Goal: Transaction & Acquisition: Book appointment/travel/reservation

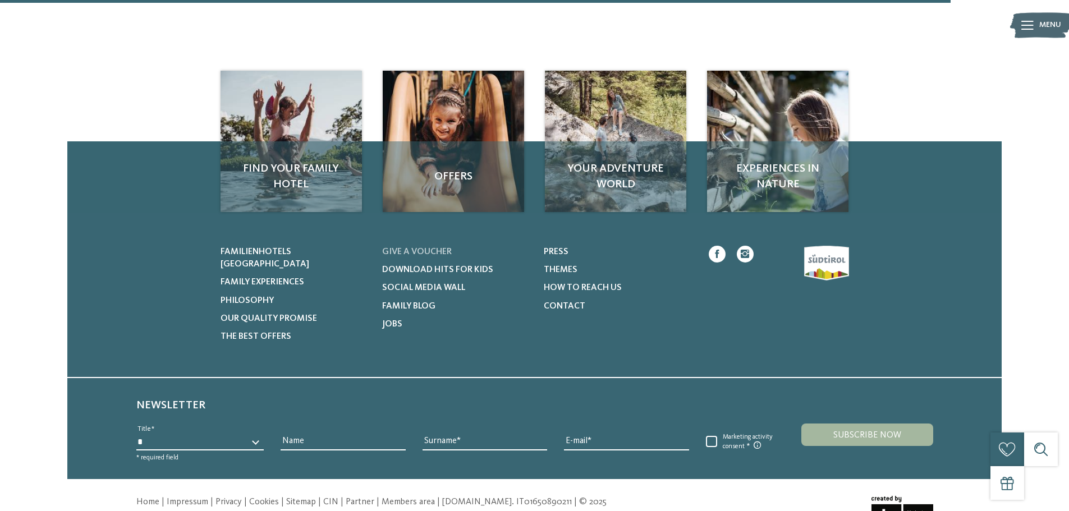
scroll to position [1626, 0]
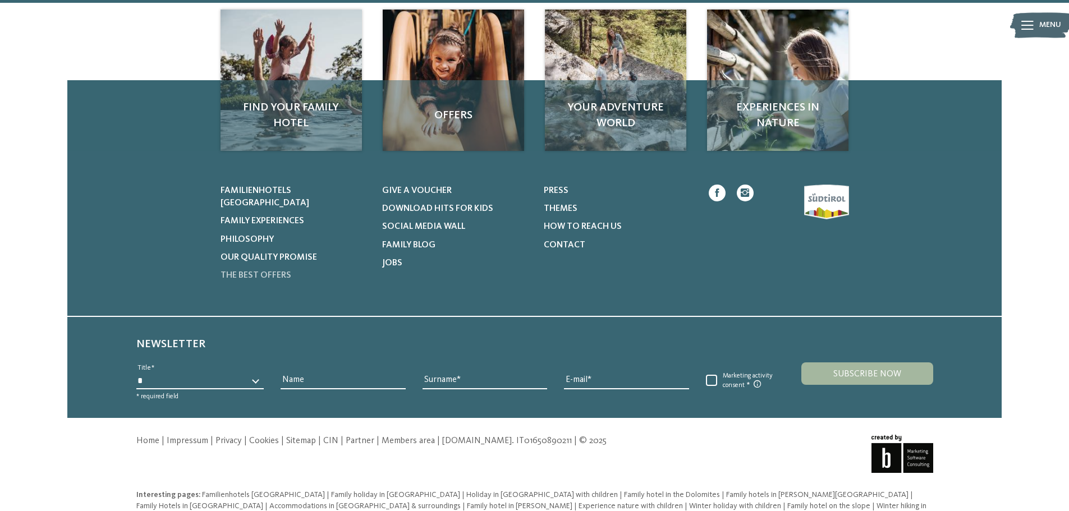
click at [230, 271] on span "The best offers" at bounding box center [256, 275] width 71 height 9
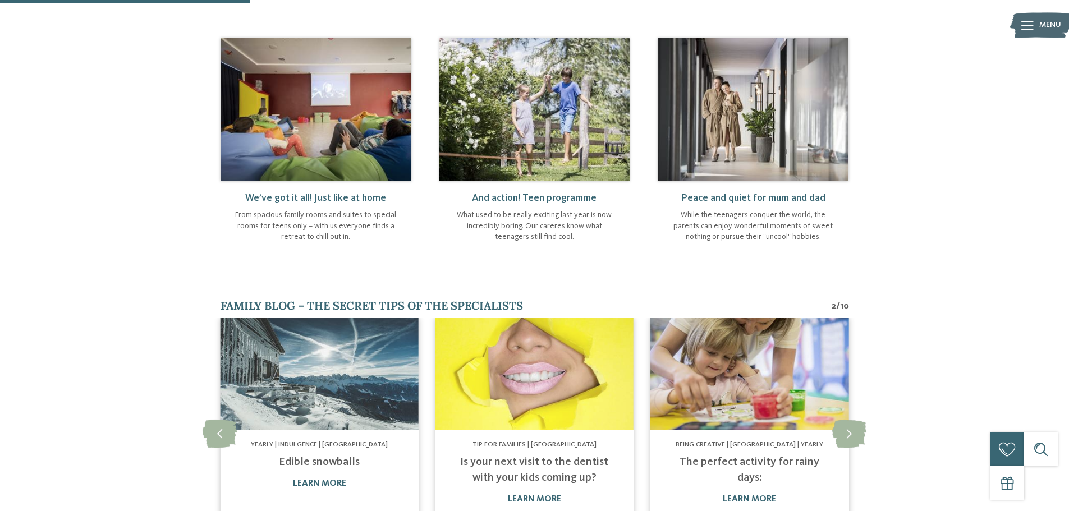
scroll to position [561, 0]
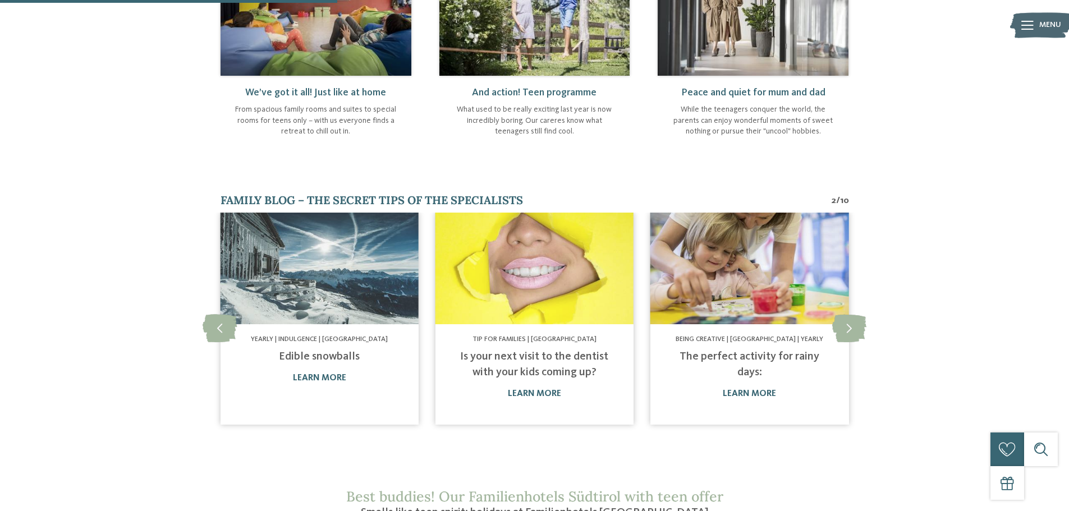
click at [345, 42] on img at bounding box center [316, 4] width 191 height 143
click at [322, 286] on img at bounding box center [319, 269] width 198 height 112
click at [504, 278] on img at bounding box center [535, 269] width 198 height 112
click at [705, 278] on img at bounding box center [750, 269] width 198 height 112
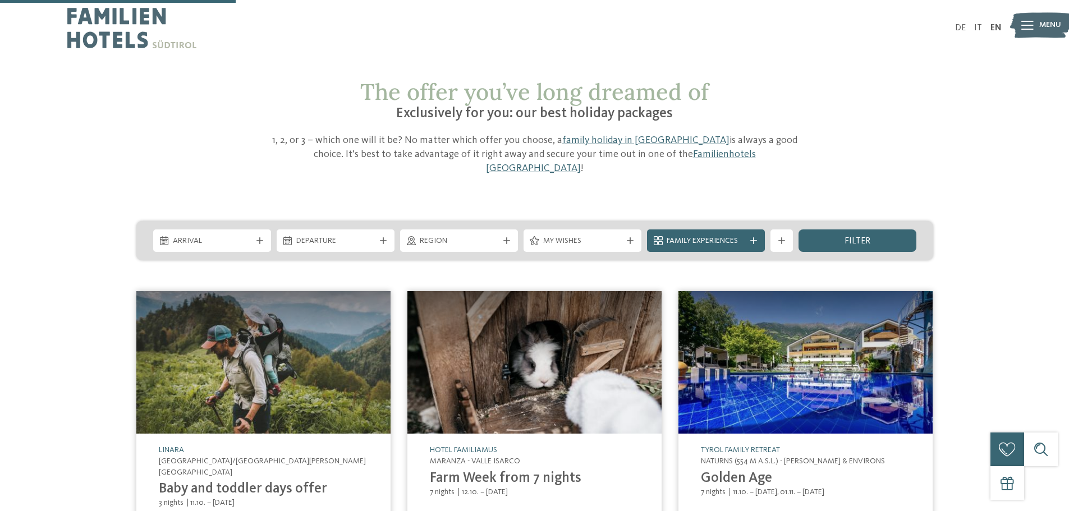
click at [747, 291] on img at bounding box center [806, 362] width 254 height 143
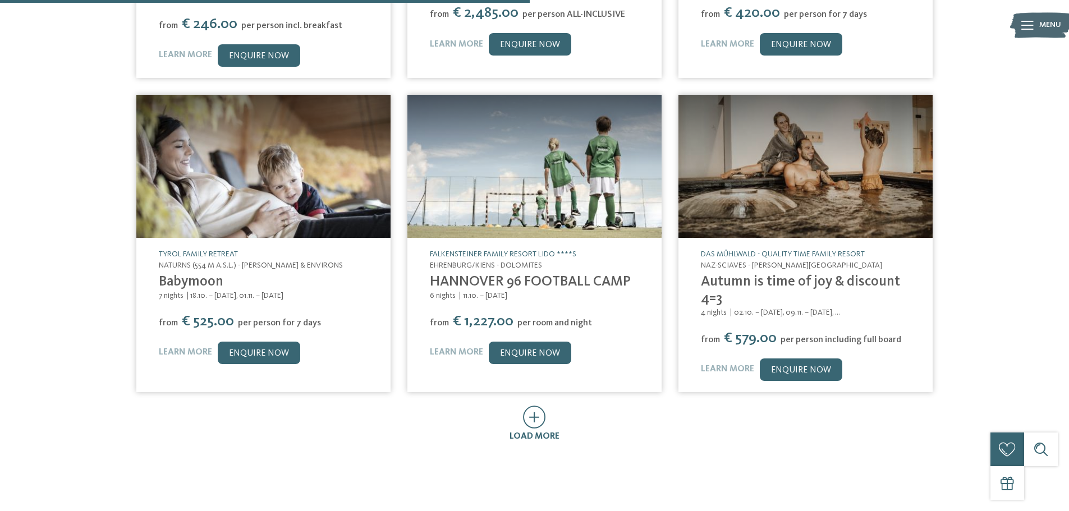
scroll to position [505, 0]
click at [261, 152] on img at bounding box center [263, 165] width 254 height 143
click at [547, 160] on img at bounding box center [535, 165] width 254 height 143
click at [790, 164] on img at bounding box center [806, 165] width 254 height 143
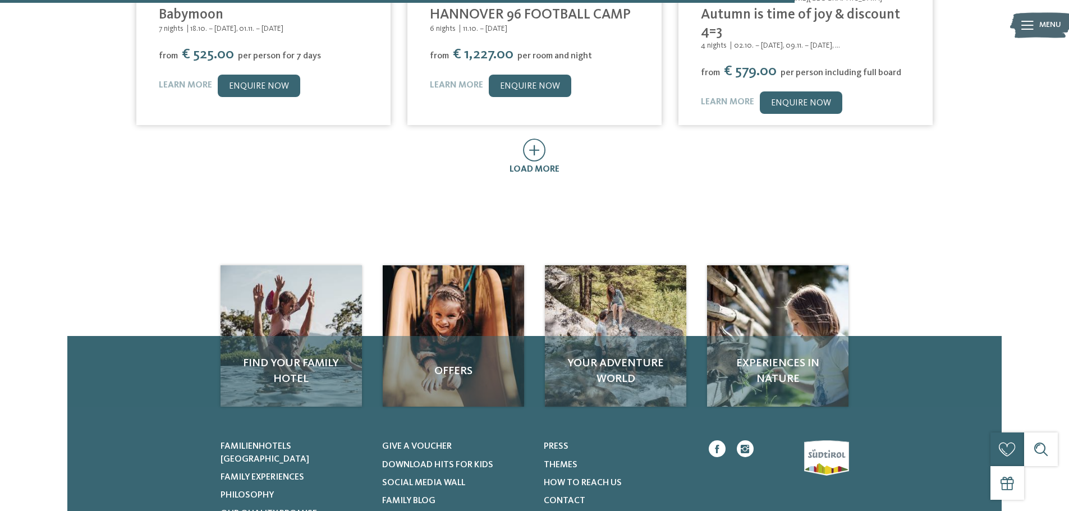
scroll to position [786, 0]
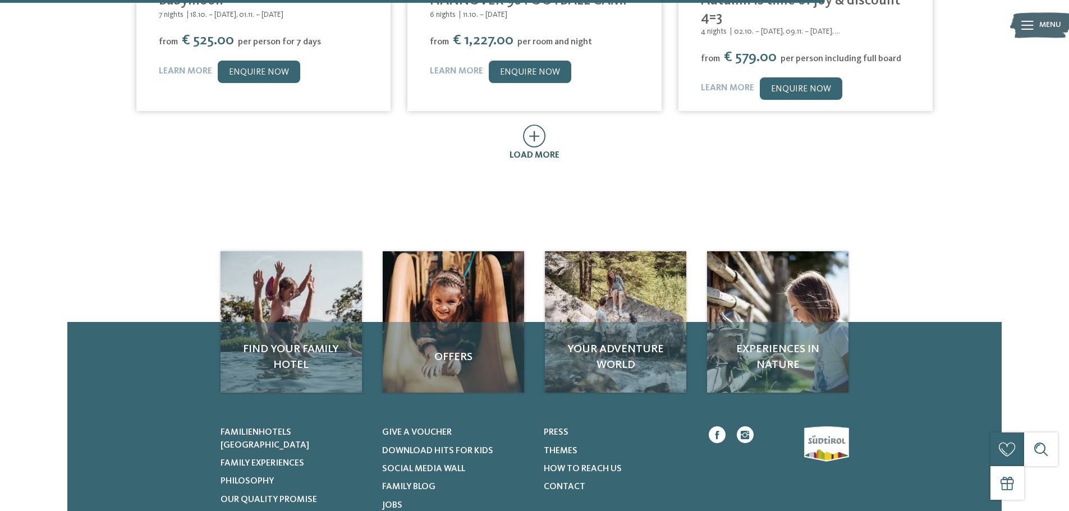
click at [545, 125] on icon at bounding box center [534, 136] width 23 height 23
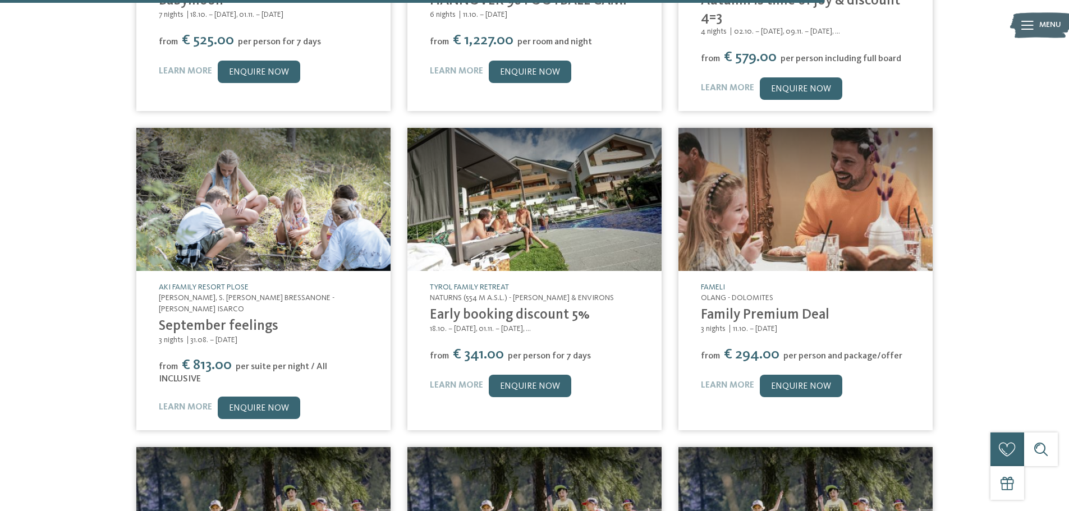
click at [279, 172] on img at bounding box center [263, 199] width 254 height 143
click at [493, 181] on img at bounding box center [535, 199] width 254 height 143
click at [743, 182] on img at bounding box center [806, 199] width 254 height 143
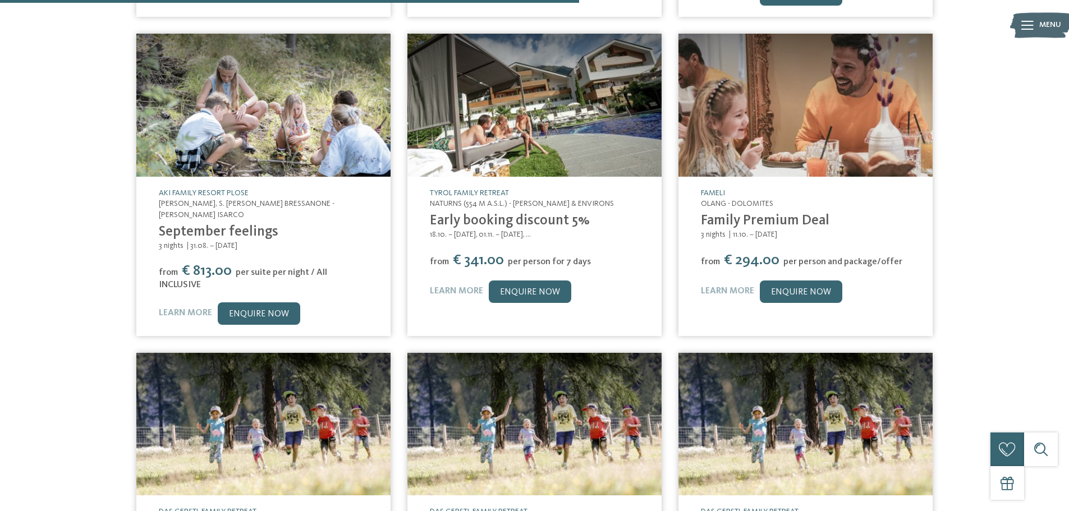
scroll to position [1010, 0]
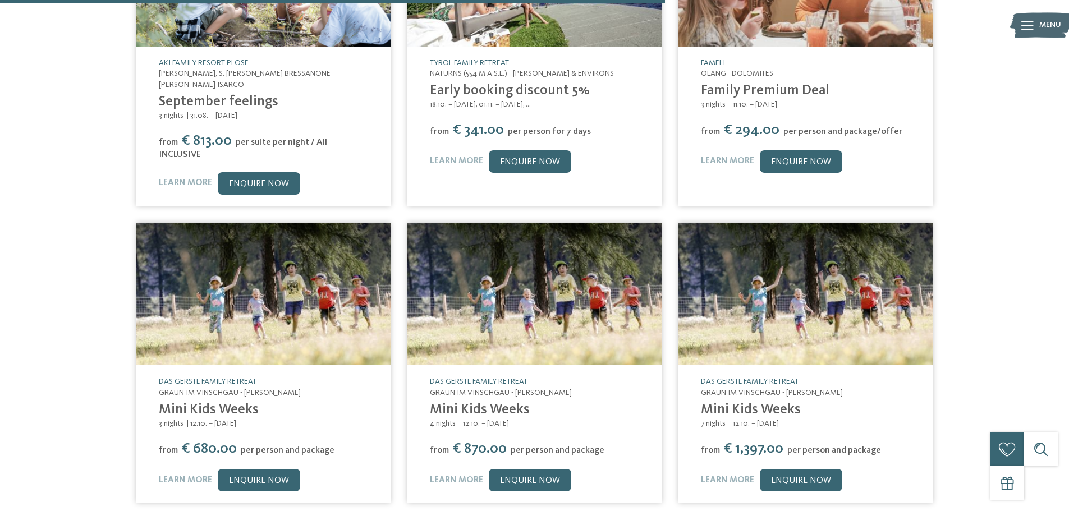
click at [319, 246] on img at bounding box center [263, 294] width 254 height 143
click at [523, 246] on img at bounding box center [535, 294] width 254 height 143
click at [785, 246] on img at bounding box center [806, 294] width 254 height 143
